Goal: Communication & Community: Answer question/provide support

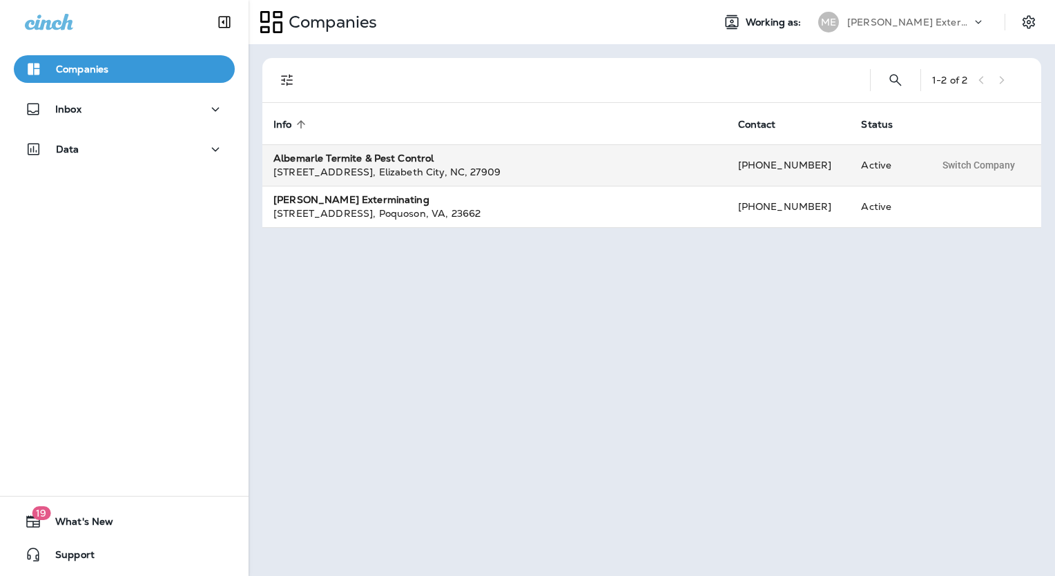
click at [396, 162] on strong "Albemarle Termite & Pest Control" at bounding box center [354, 158] width 160 height 12
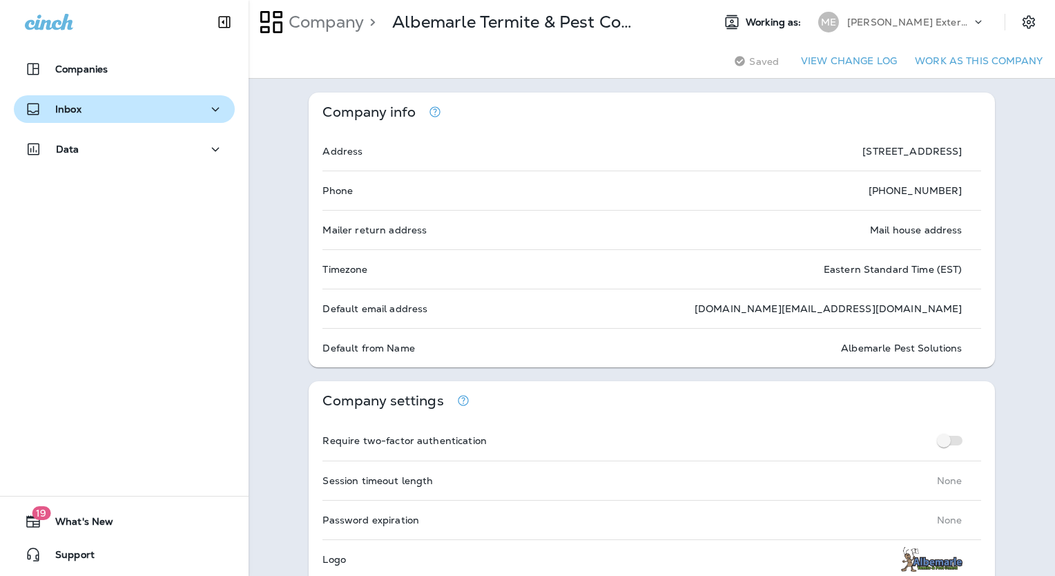
click at [77, 104] on p "Inbox" at bounding box center [68, 109] width 26 height 11
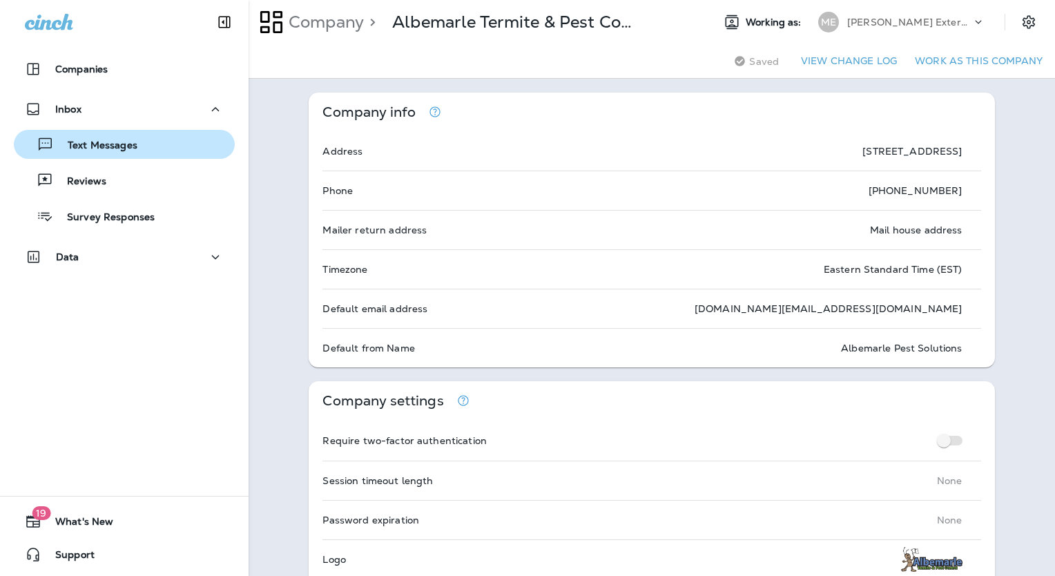
click at [104, 147] on p "Text Messages" at bounding box center [96, 146] width 84 height 13
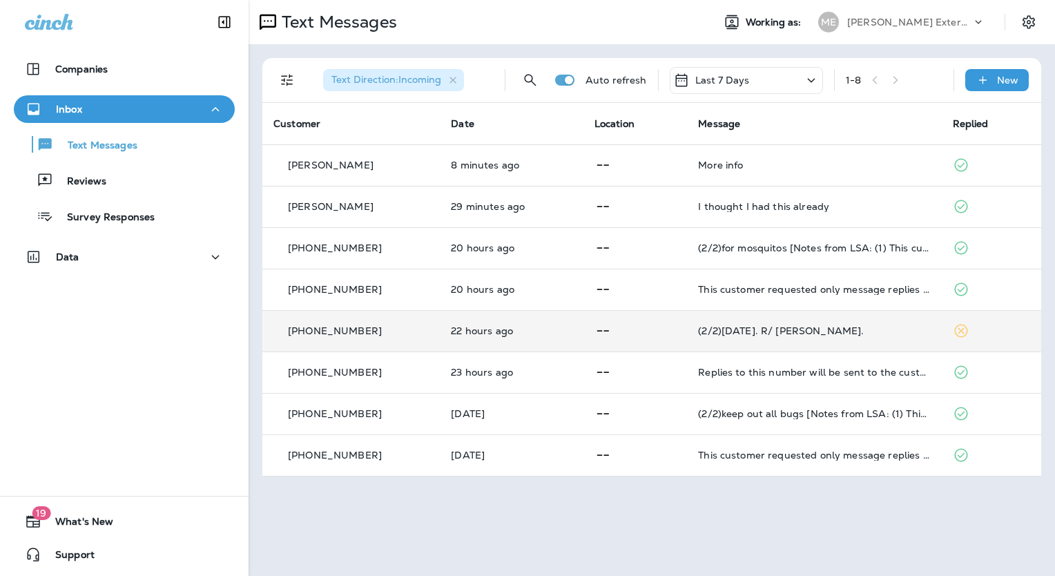
click at [414, 331] on div "[PHONE_NUMBER]" at bounding box center [351, 331] width 155 height 15
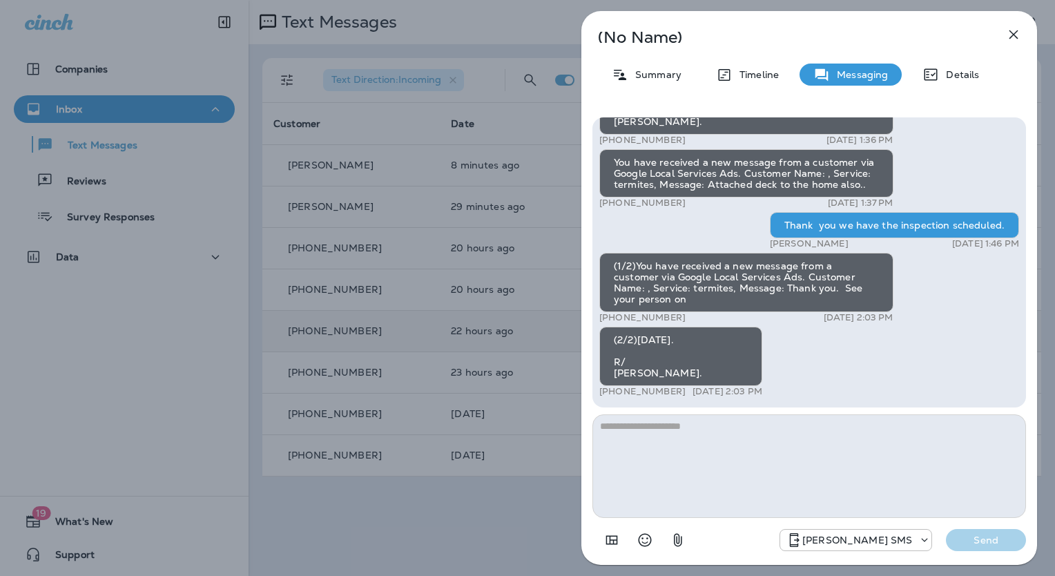
click at [1013, 42] on icon "button" at bounding box center [1014, 34] width 17 height 17
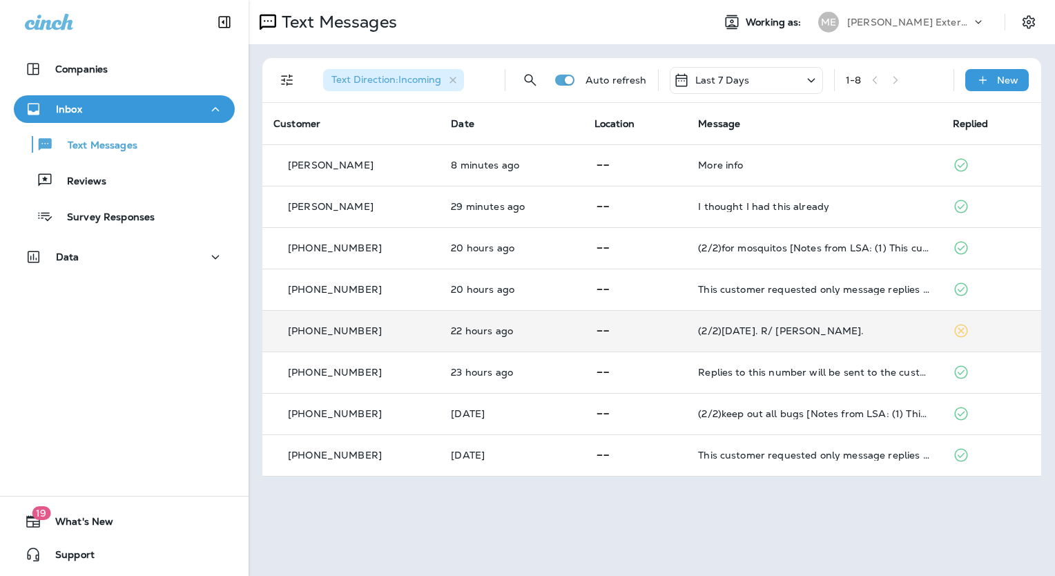
click at [942, 26] on p "[PERSON_NAME] Exterminating" at bounding box center [909, 22] width 124 height 11
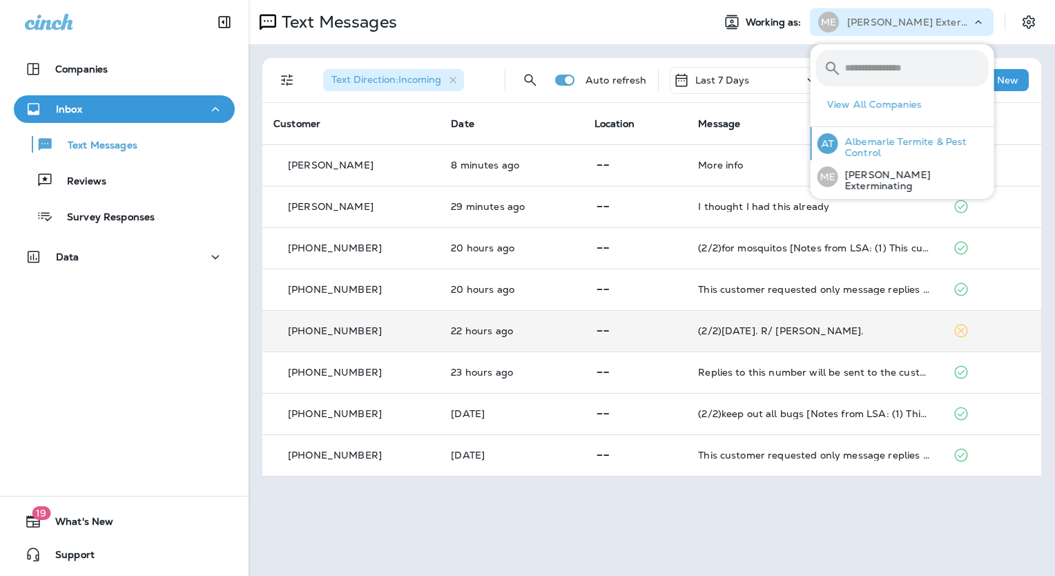
click at [903, 137] on p "Albemarle Termite & Pest Control" at bounding box center [913, 147] width 151 height 22
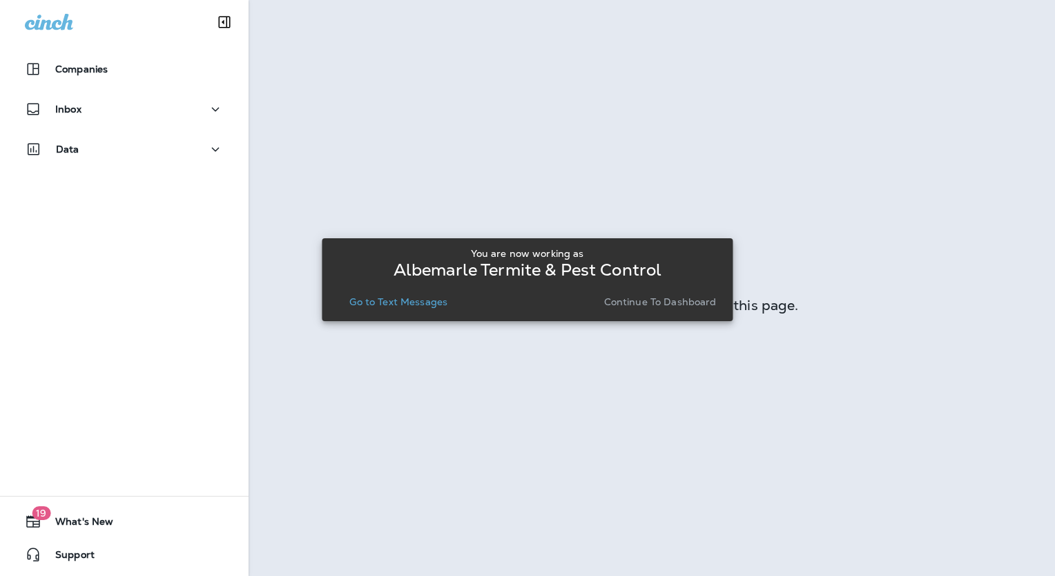
click at [423, 305] on p "Go to Text Messages" at bounding box center [398, 301] width 98 height 11
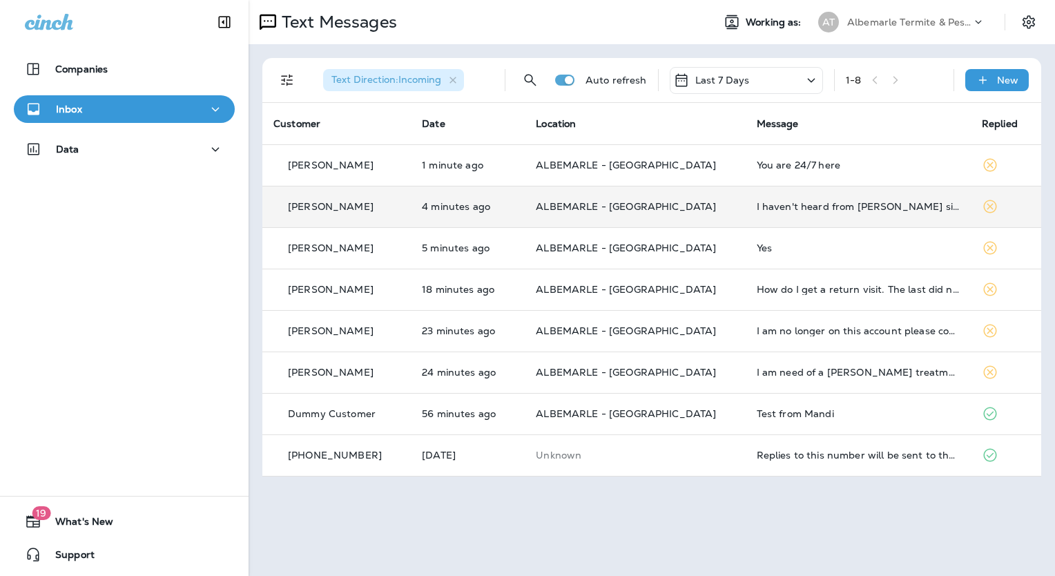
click at [331, 204] on p "[PERSON_NAME]" at bounding box center [331, 206] width 86 height 11
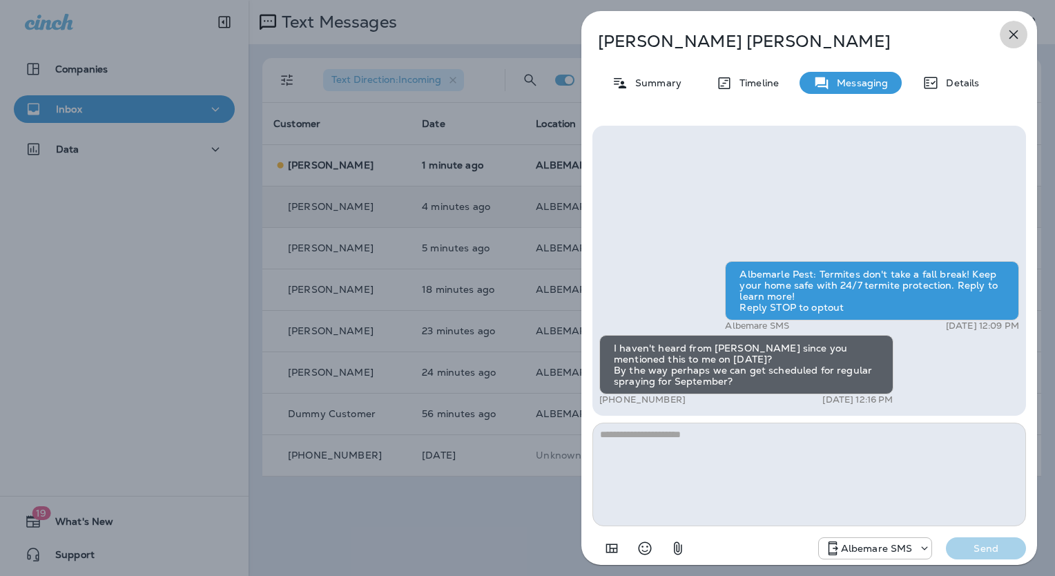
click at [1010, 32] on icon "button" at bounding box center [1014, 34] width 17 height 17
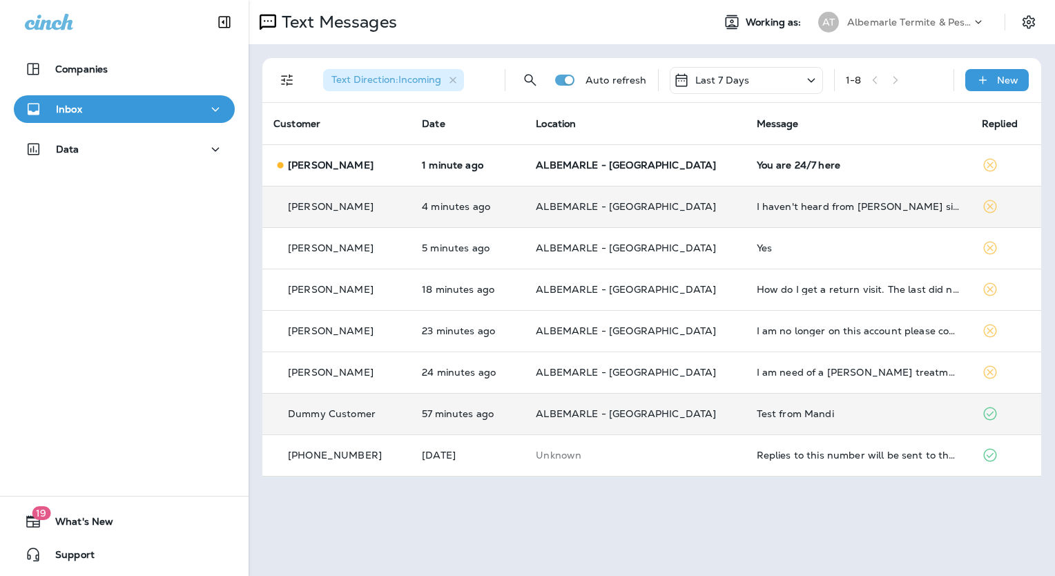
click at [384, 410] on div "Dummy Customer" at bounding box center [337, 414] width 126 height 15
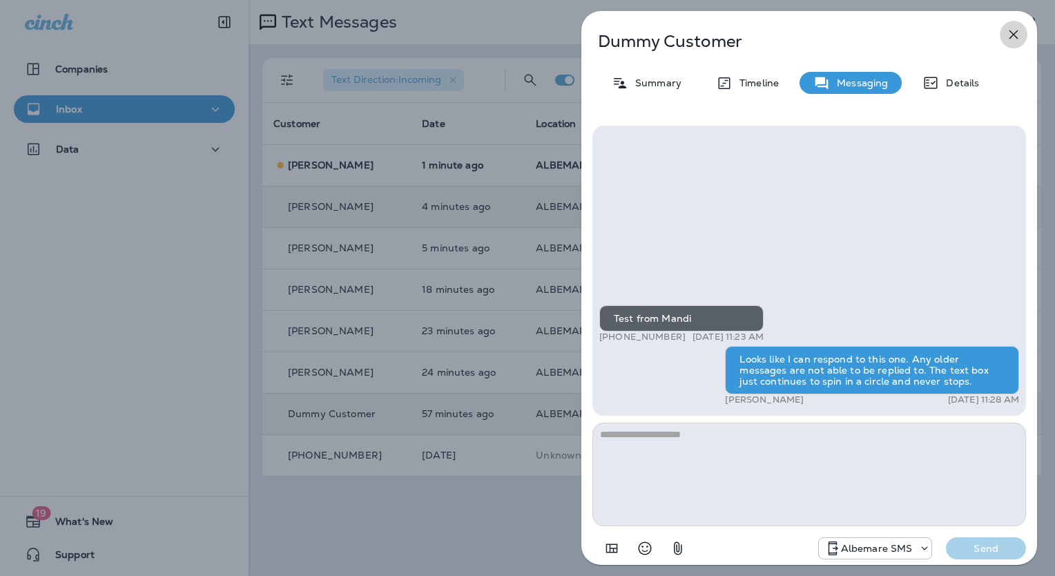
click at [1008, 34] on icon "button" at bounding box center [1014, 34] width 17 height 17
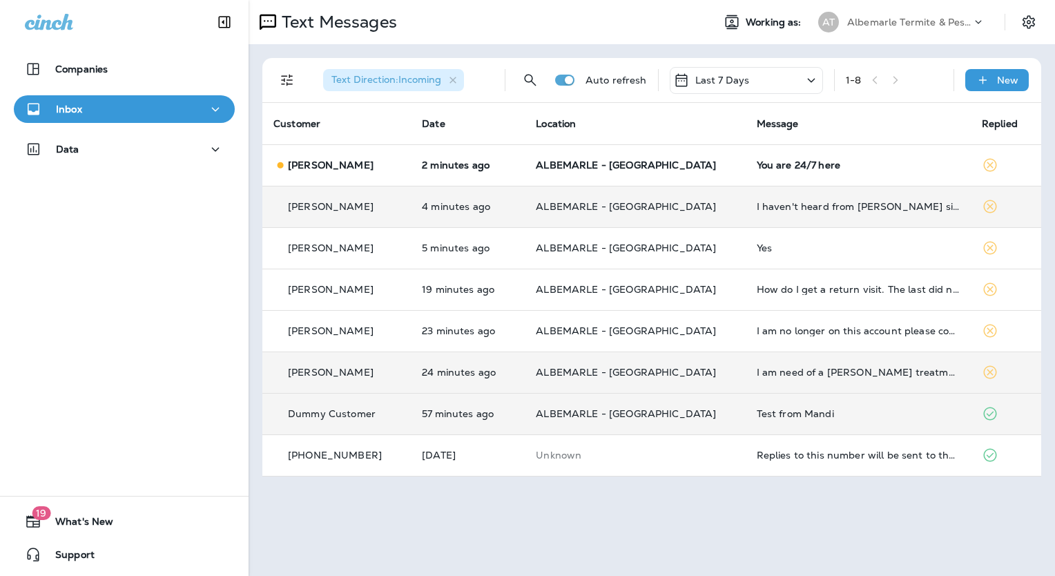
click at [339, 361] on td "[PERSON_NAME]" at bounding box center [336, 372] width 148 height 41
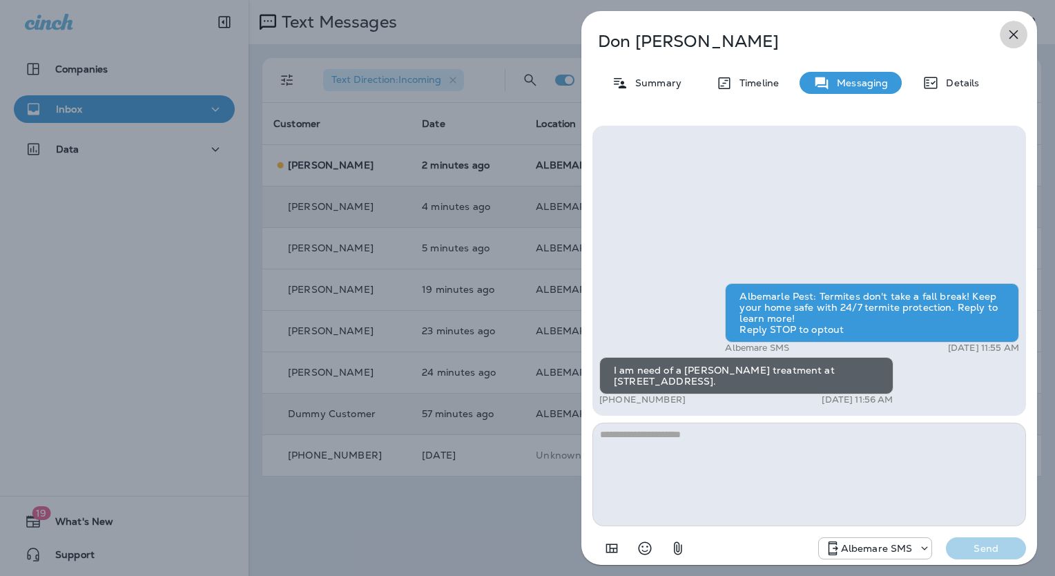
click at [1011, 30] on icon "button" at bounding box center [1014, 34] width 17 height 17
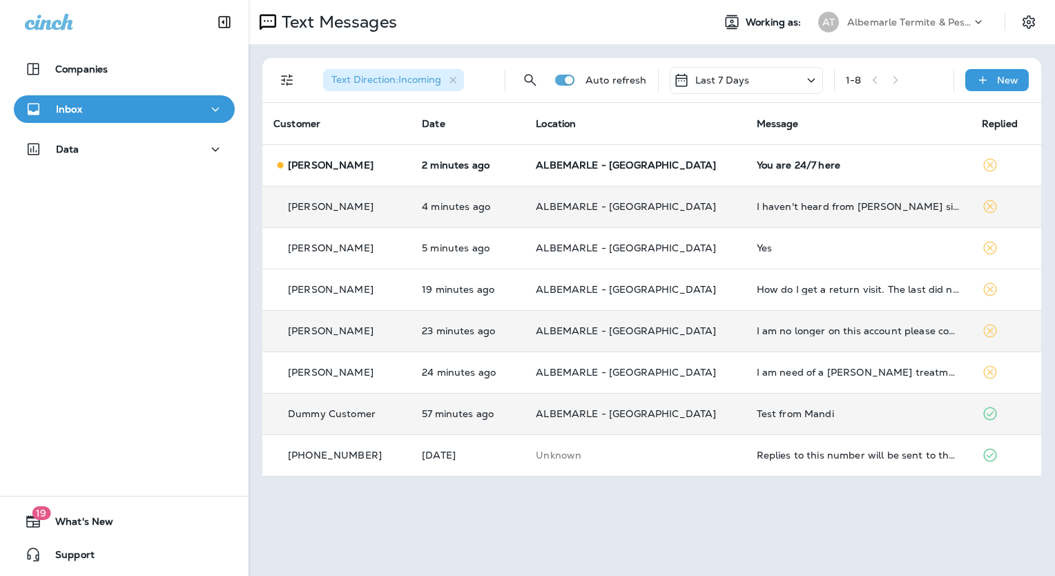
click at [324, 327] on p "[PERSON_NAME]" at bounding box center [331, 330] width 86 height 11
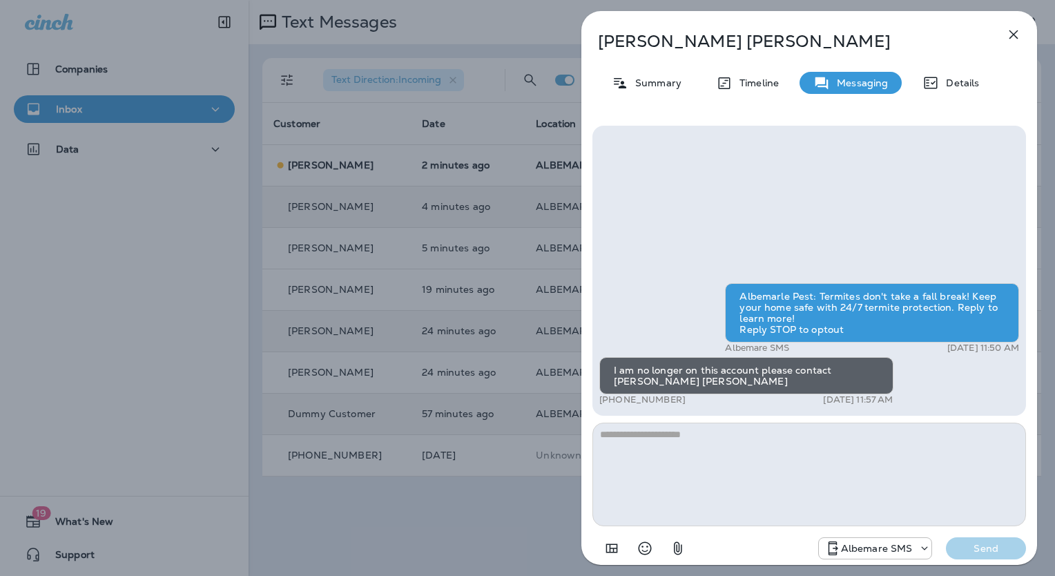
click at [1017, 29] on icon "button" at bounding box center [1014, 34] width 17 height 17
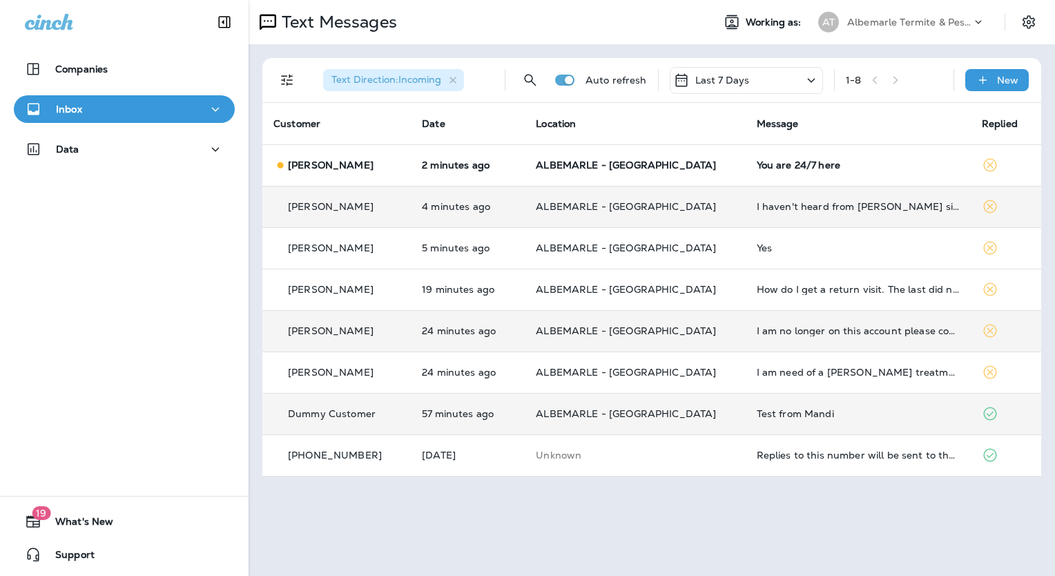
click at [318, 207] on p "[PERSON_NAME]" at bounding box center [331, 206] width 86 height 11
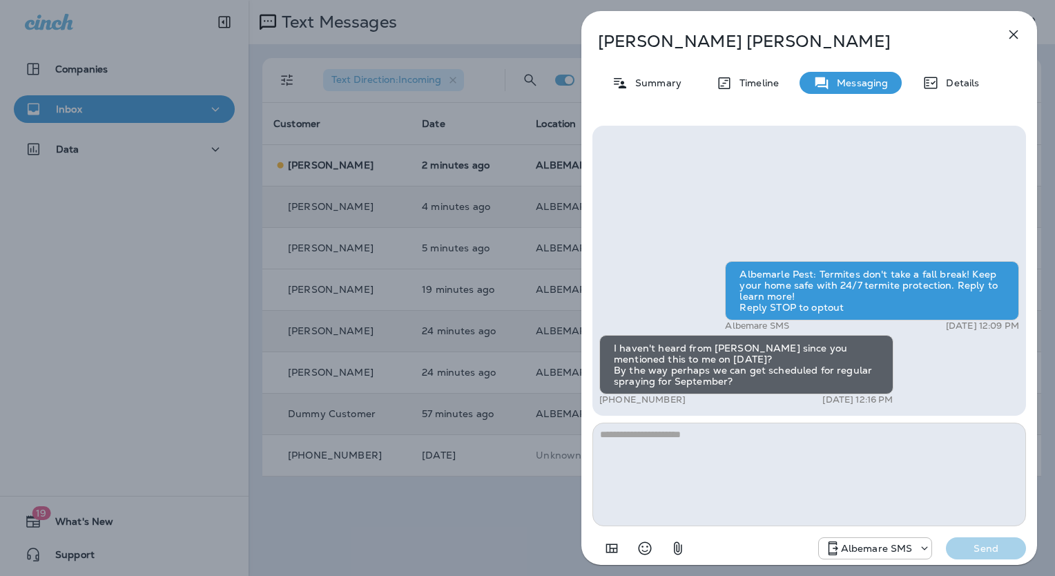
click at [1010, 36] on icon "button" at bounding box center [1014, 34] width 17 height 17
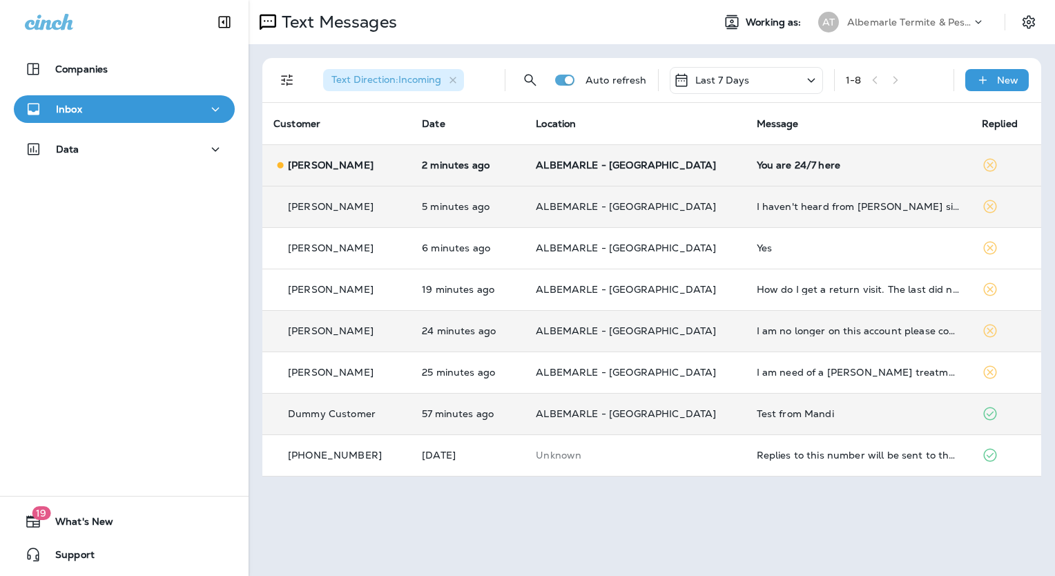
click at [336, 164] on p "[PERSON_NAME]" at bounding box center [331, 165] width 86 height 11
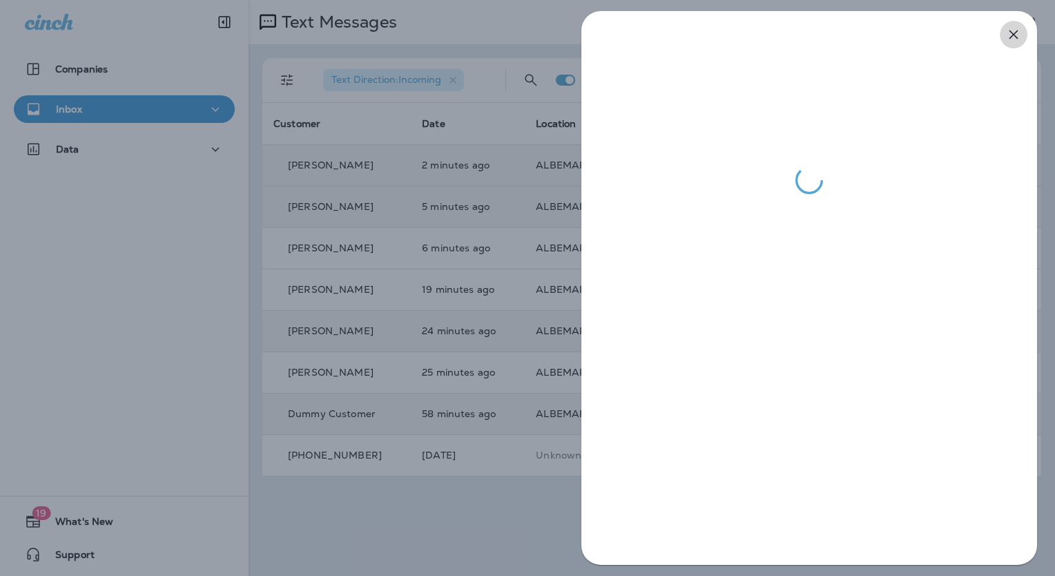
click at [1008, 32] on icon "button" at bounding box center [1014, 34] width 17 height 17
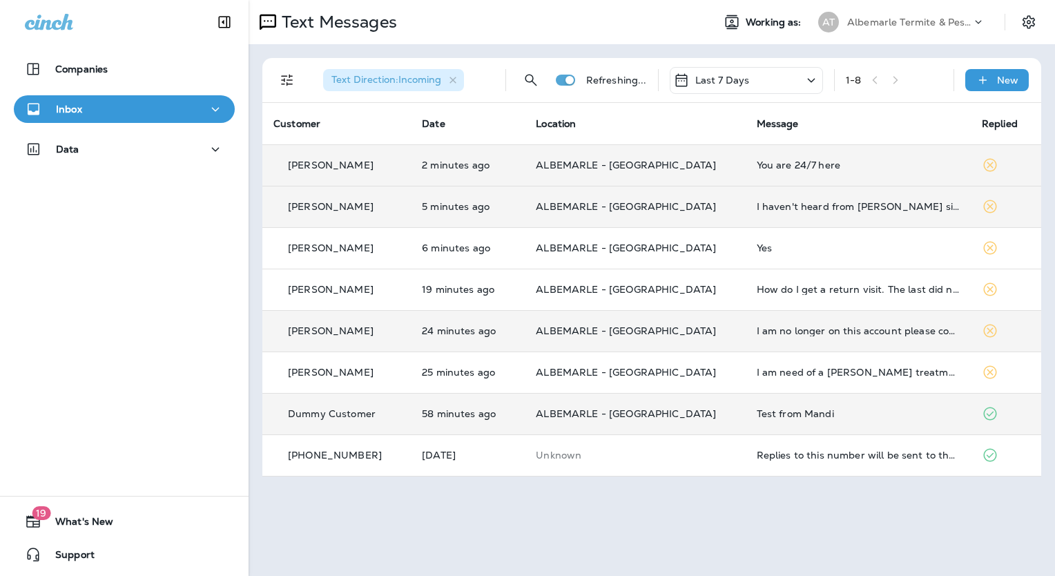
click at [325, 201] on p "[PERSON_NAME]" at bounding box center [331, 206] width 86 height 11
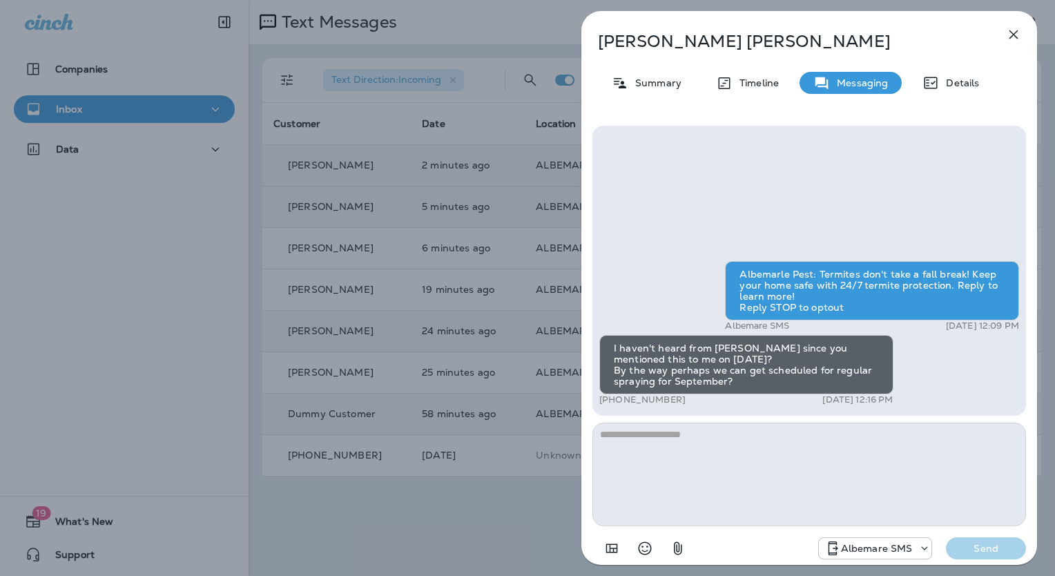
click at [1013, 32] on icon "button" at bounding box center [1014, 34] width 17 height 17
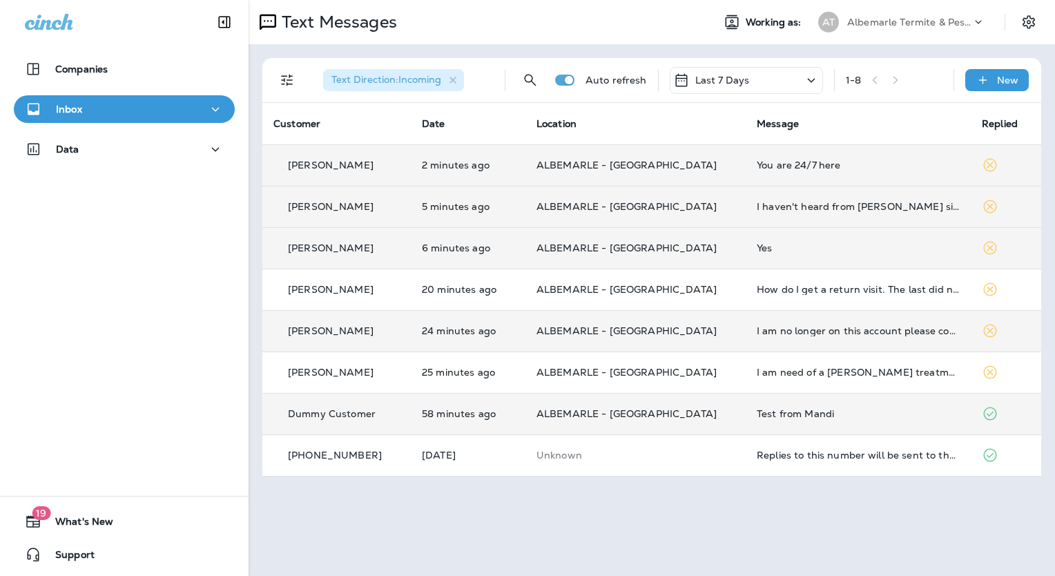
click at [318, 238] on td "[PERSON_NAME]" at bounding box center [336, 247] width 148 height 41
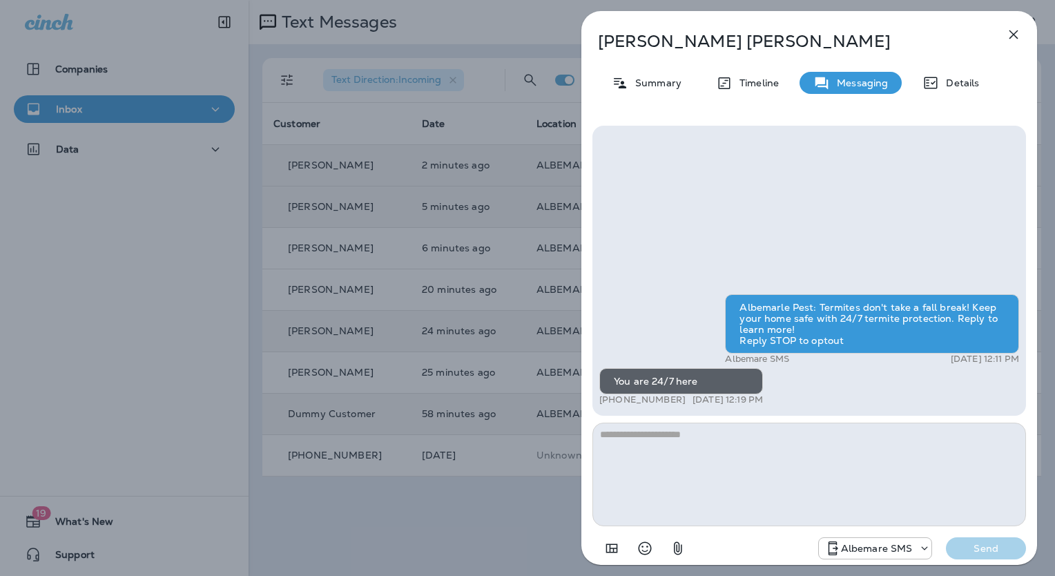
click at [1009, 32] on icon "button" at bounding box center [1014, 34] width 17 height 17
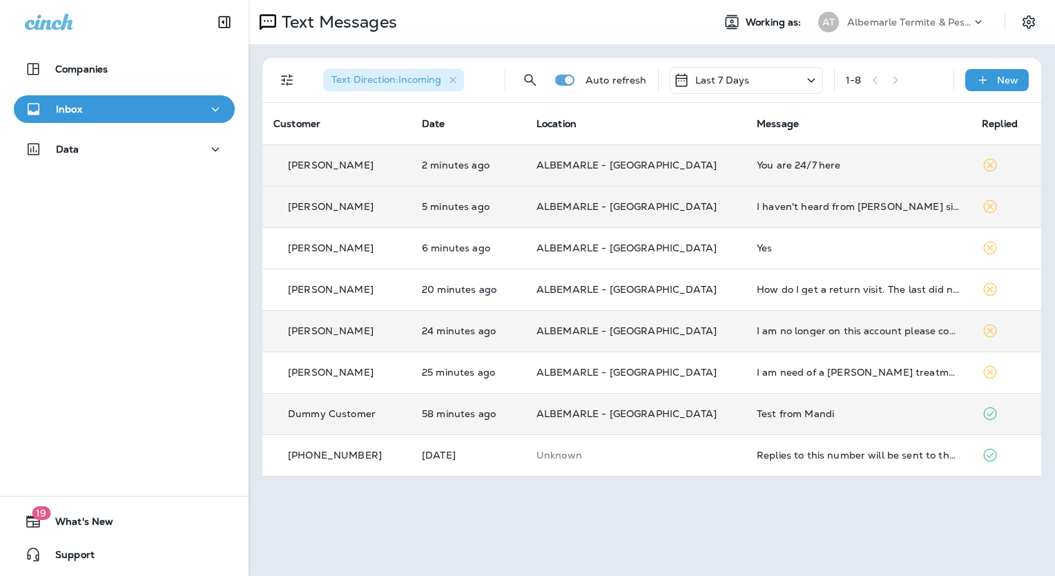
click at [353, 169] on div "[PERSON_NAME]" at bounding box center [337, 165] width 126 height 15
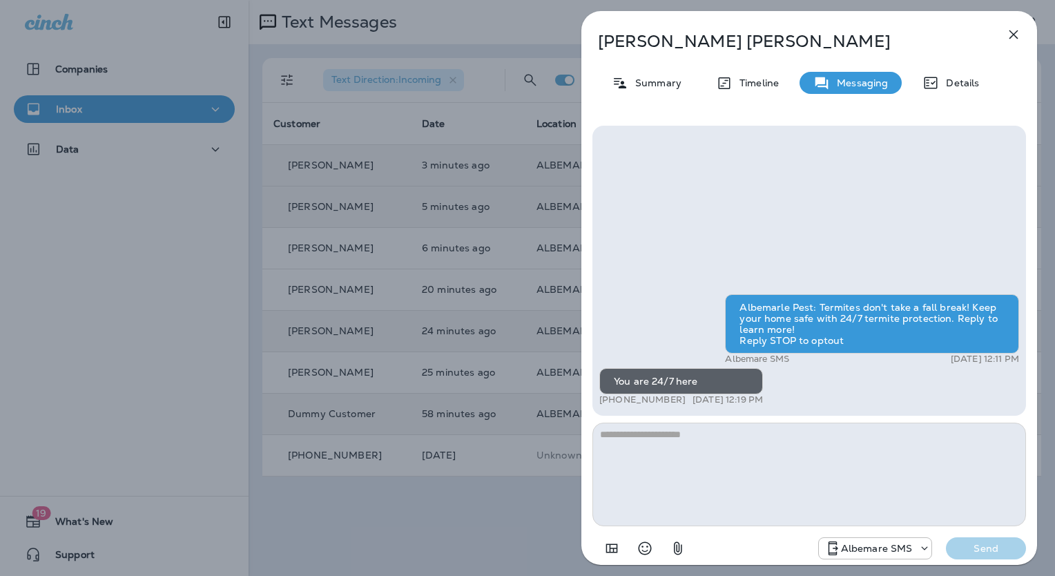
click at [1014, 31] on icon "button" at bounding box center [1014, 34] width 17 height 17
